Goal: Transaction & Acquisition: Download file/media

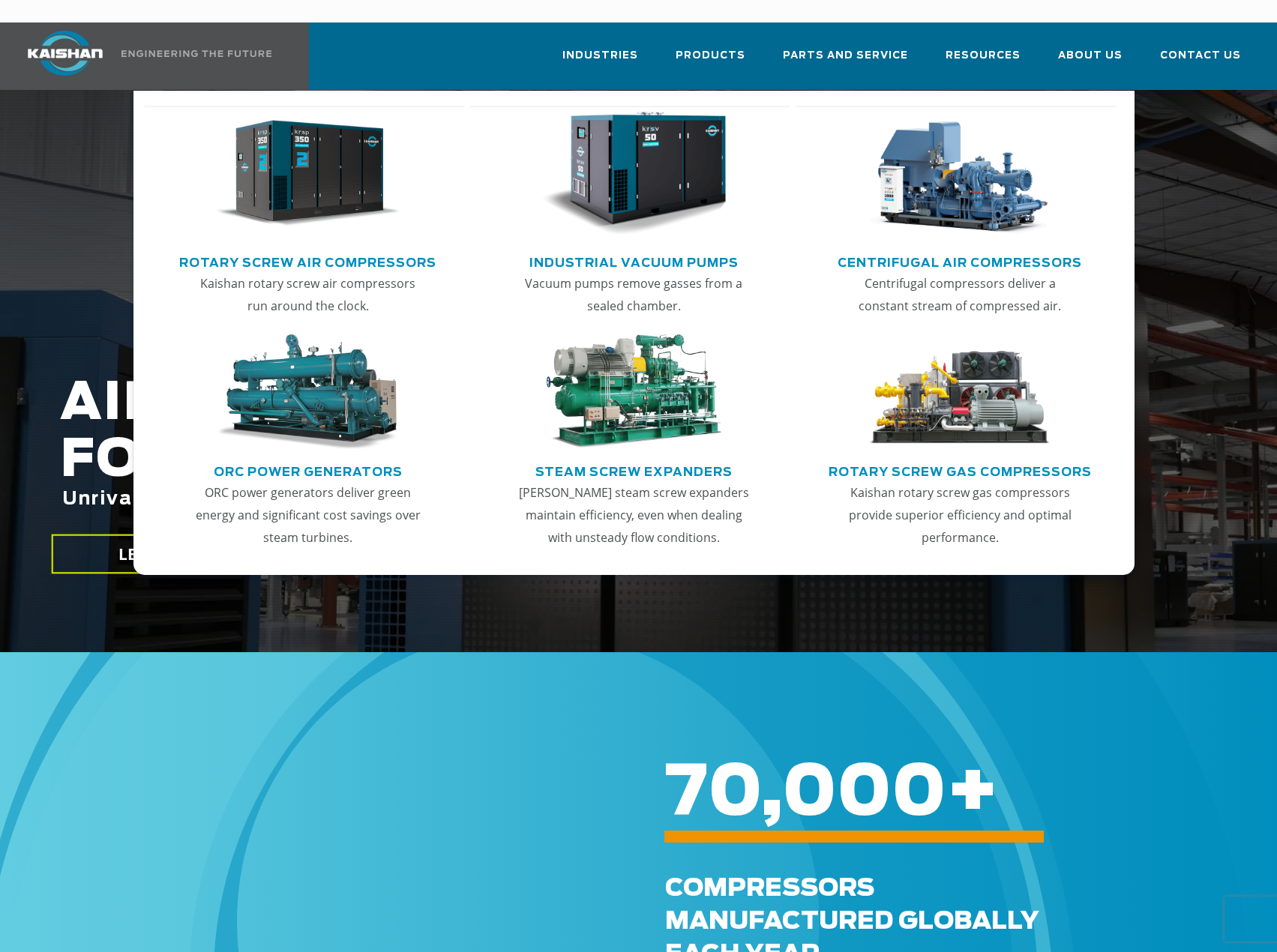
click at [290, 249] on link "Rotary Screw Air Compressors" at bounding box center [308, 260] width 258 height 22
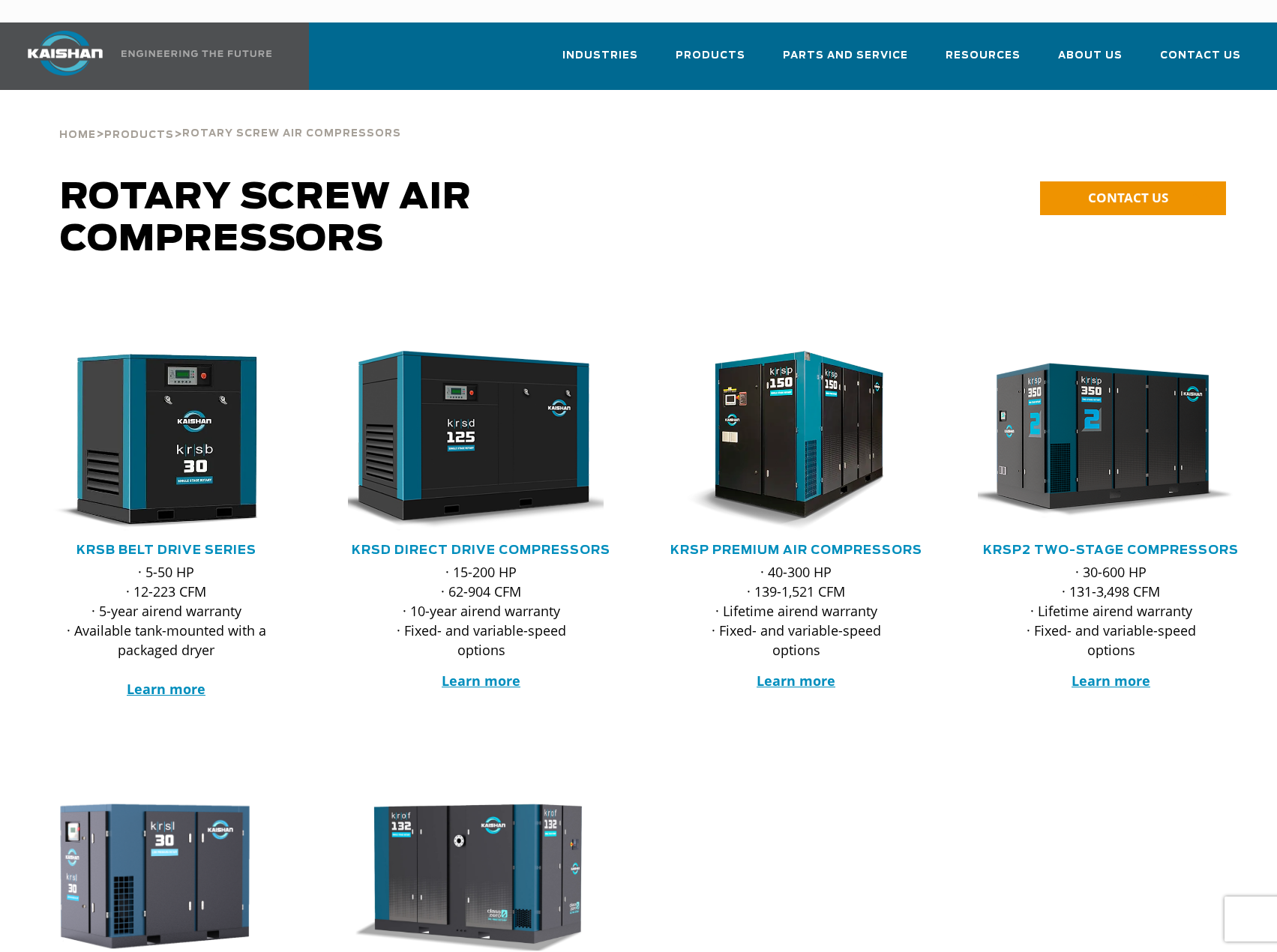
click at [178, 545] on link "KRSB Belt Drive Series" at bounding box center [166, 550] width 180 height 12
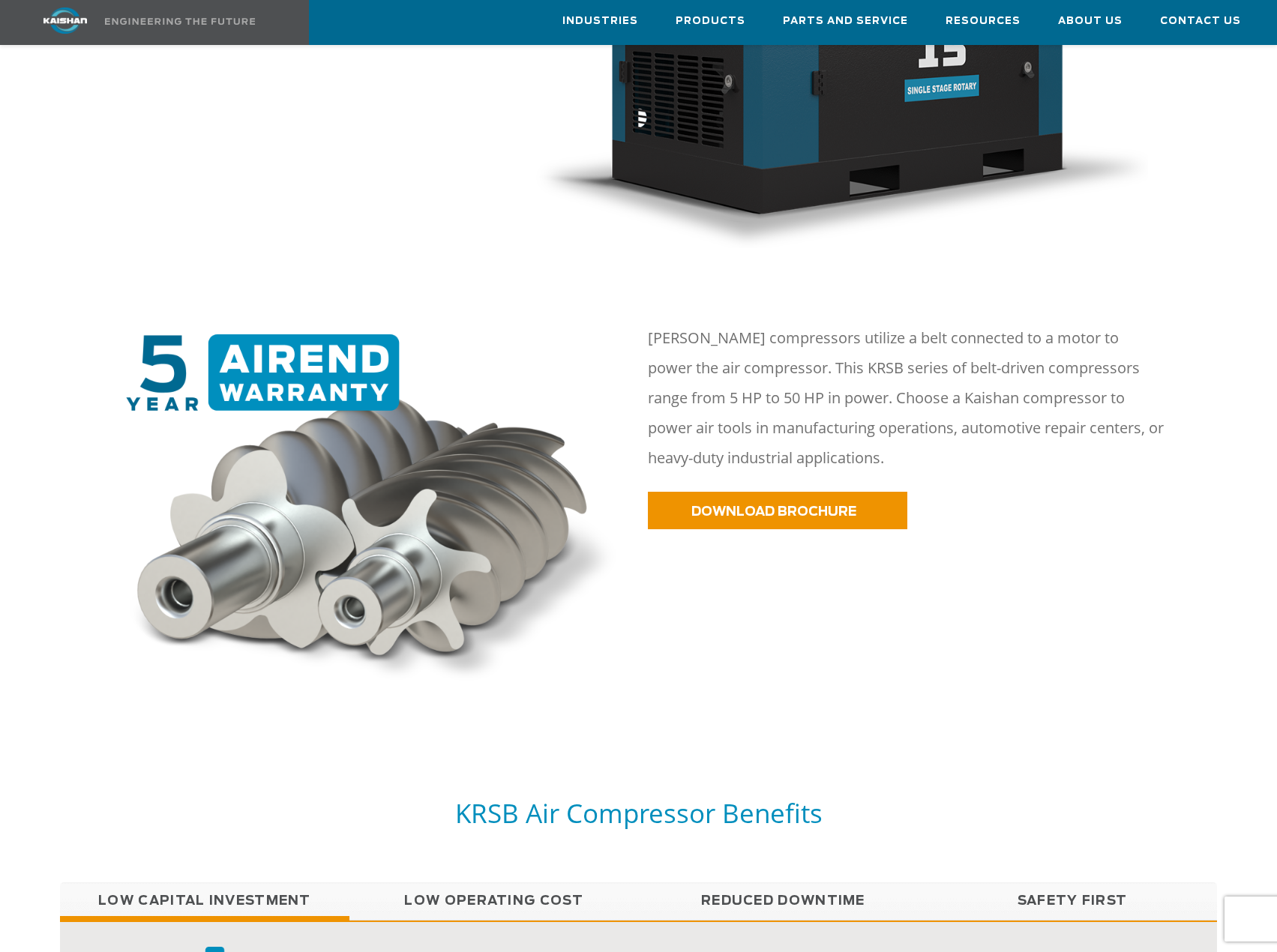
scroll to position [599, 0]
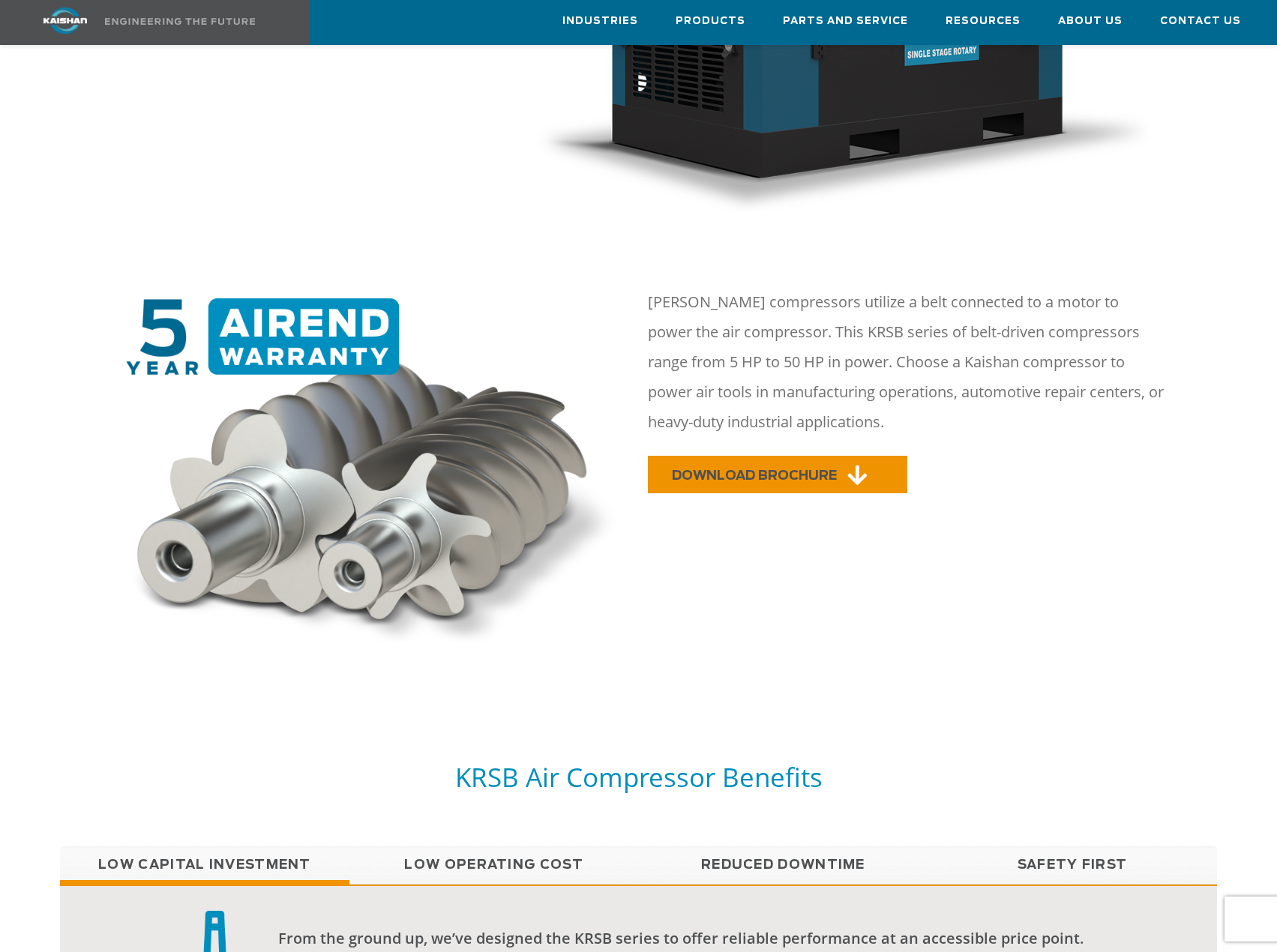
click at [760, 456] on link "DOWNLOAD BROCHURE" at bounding box center [777, 475] width 259 height 38
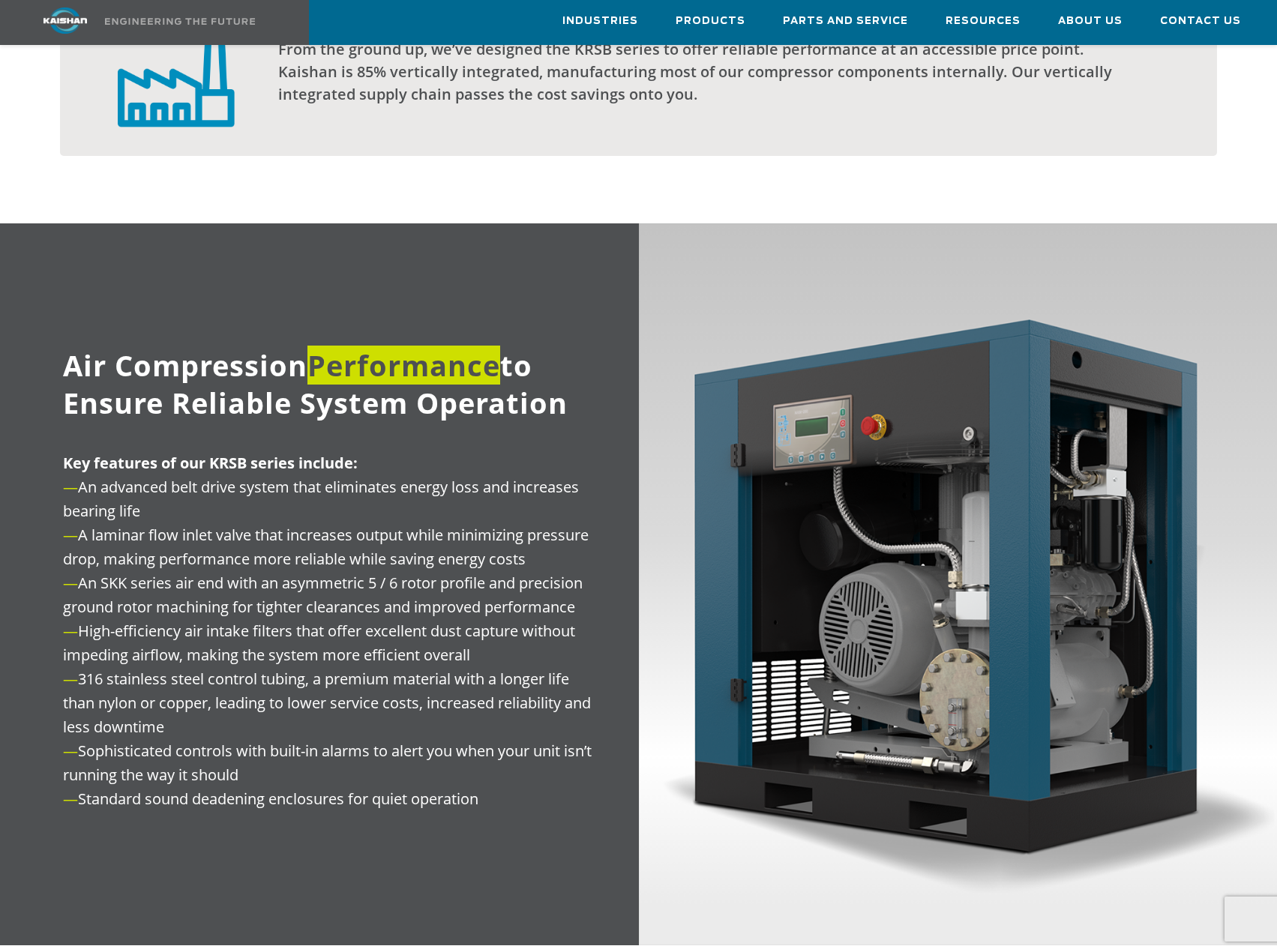
scroll to position [1499, 0]
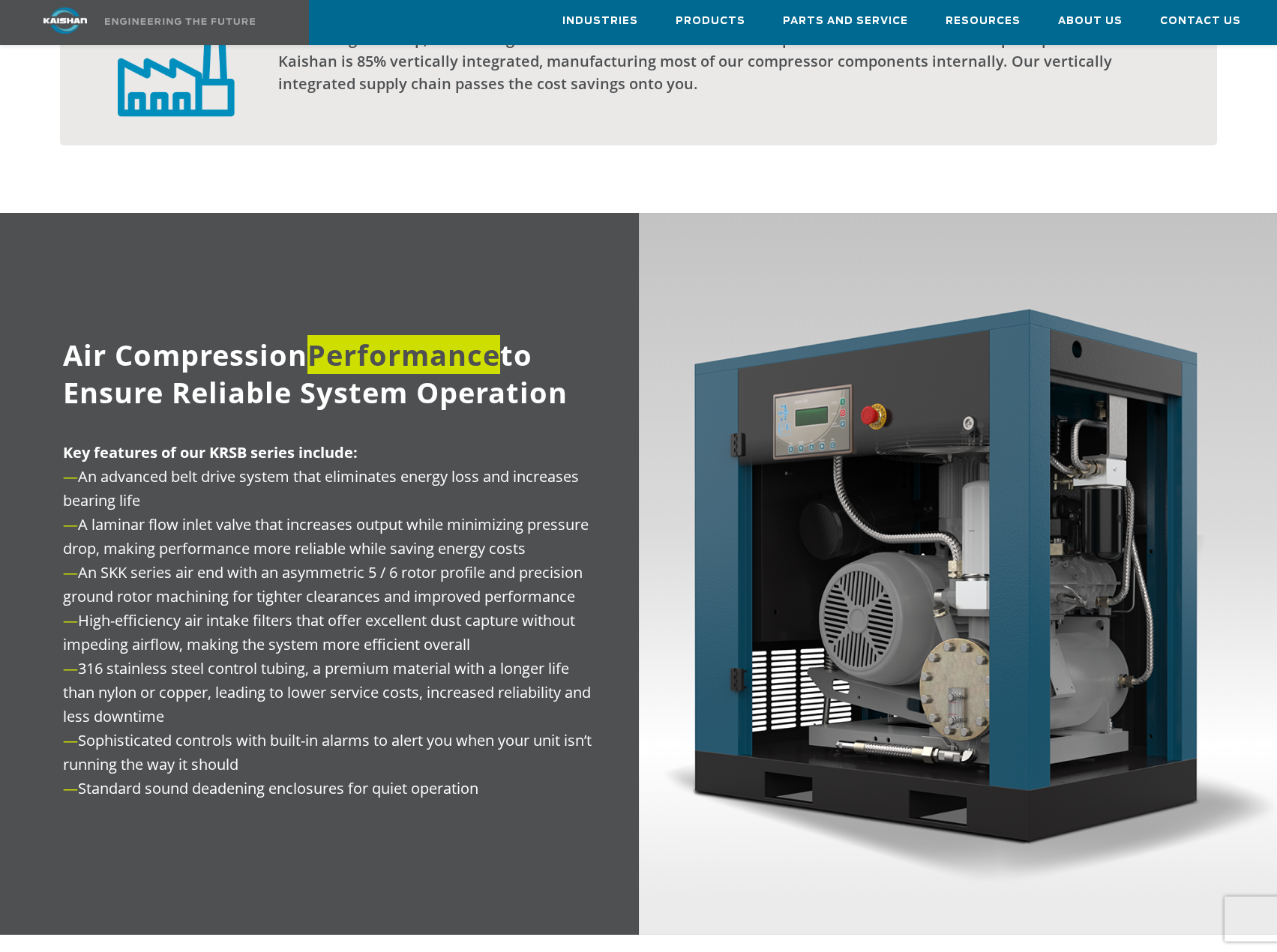
click at [345, 694] on p "Key features of our KRSB series include: — An advanced belt drive system that e…" at bounding box center [331, 620] width 538 height 360
